Goal: Transaction & Acquisition: Purchase product/service

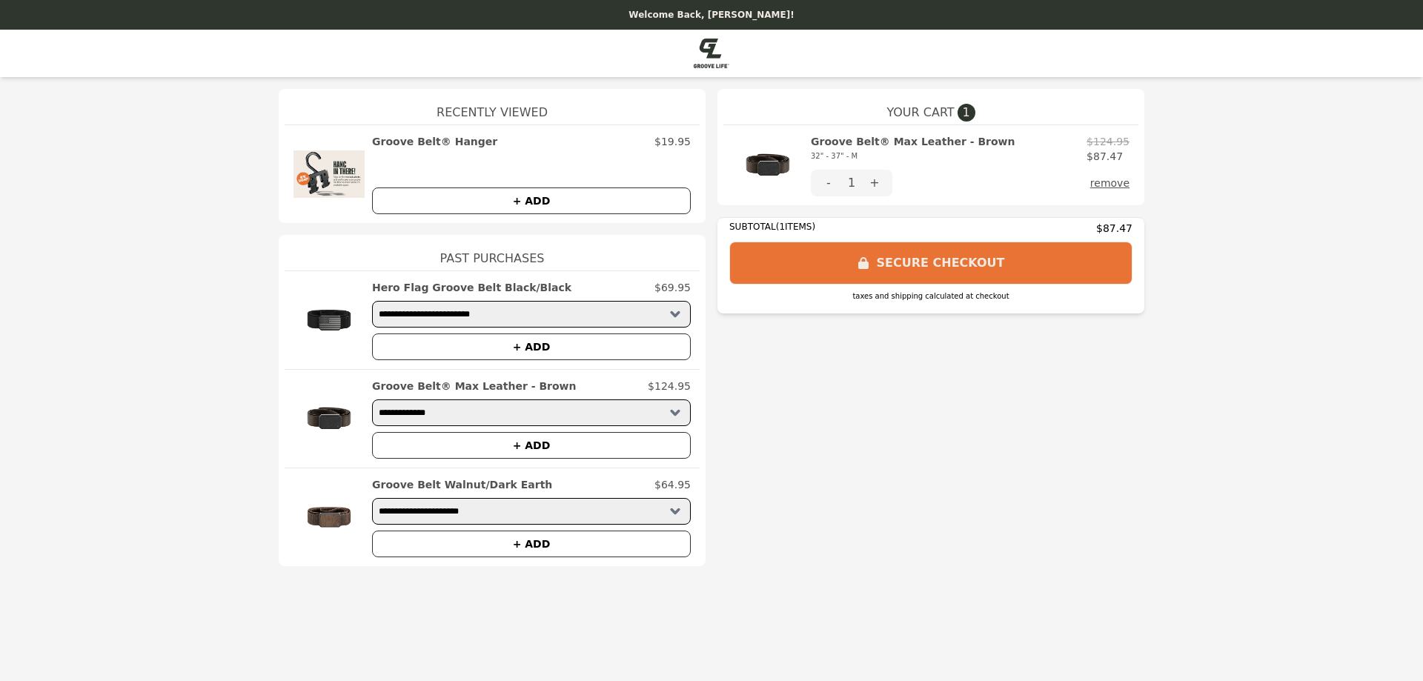
click at [822, 183] on button "-" at bounding box center [829, 183] width 36 height 27
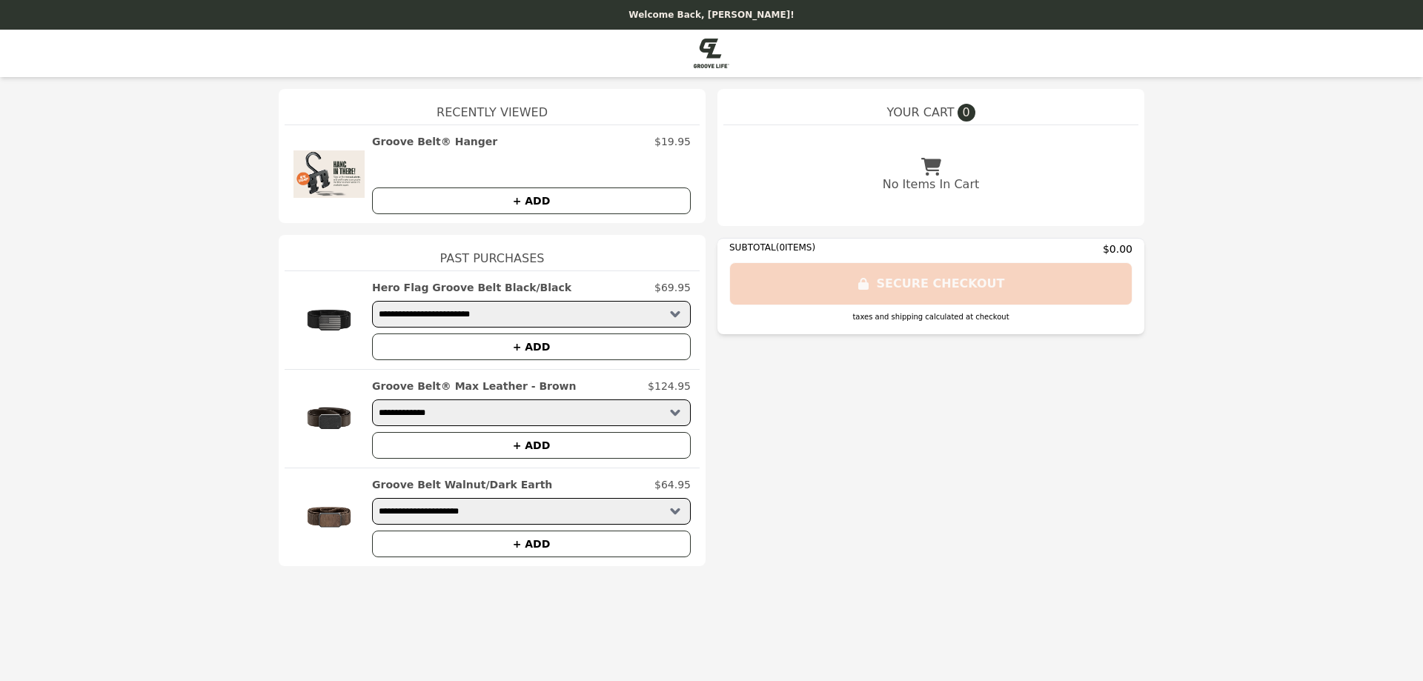
click at [599, 202] on button "+ ADD" at bounding box center [531, 201] width 319 height 27
click at [545, 196] on button "+ ADD" at bounding box center [531, 201] width 319 height 27
